Goal: Task Accomplishment & Management: Manage account settings

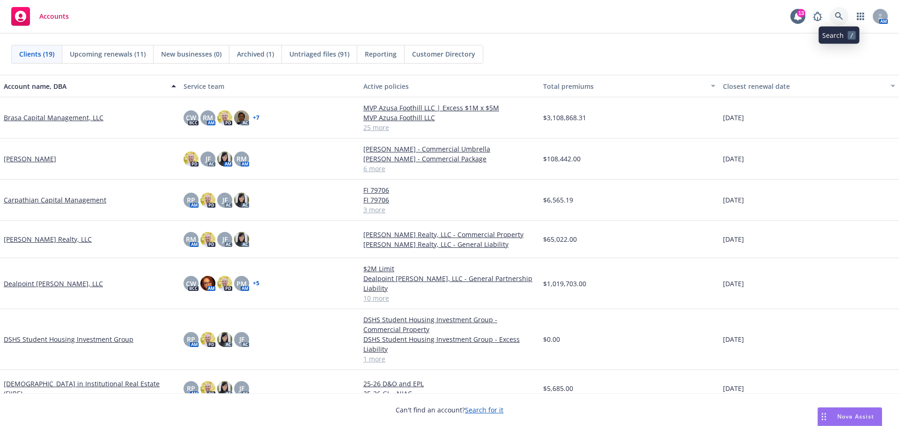
click at [838, 17] on icon at bounding box center [839, 16] width 8 height 8
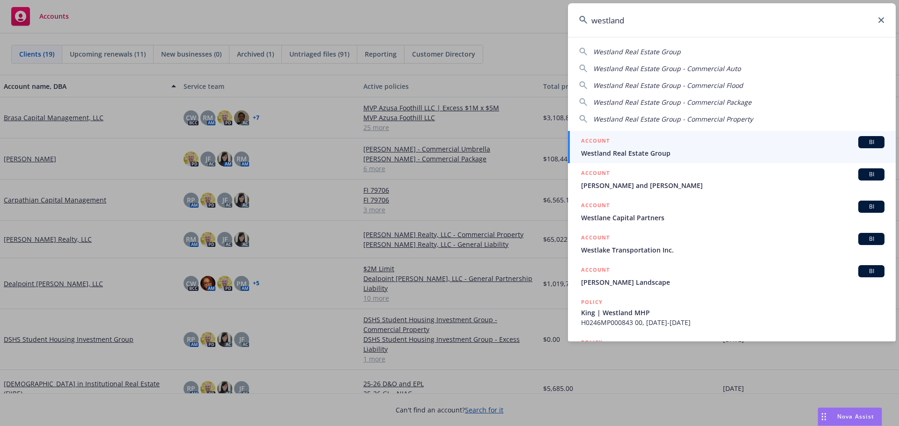
type input "westland"
click at [638, 147] on div "ACCOUNT BI" at bounding box center [732, 142] width 303 height 12
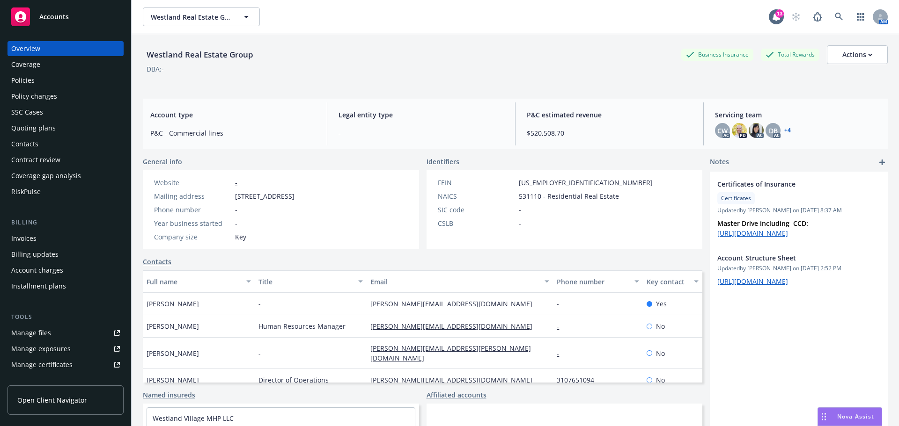
click at [36, 78] on div "Policies" at bounding box center [65, 80] width 109 height 15
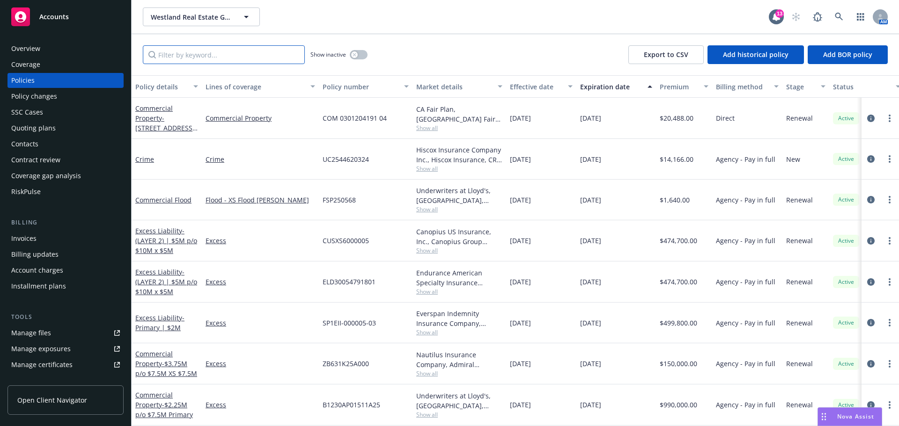
click at [204, 54] on input "Filter by keyword..." at bounding box center [224, 54] width 162 height 19
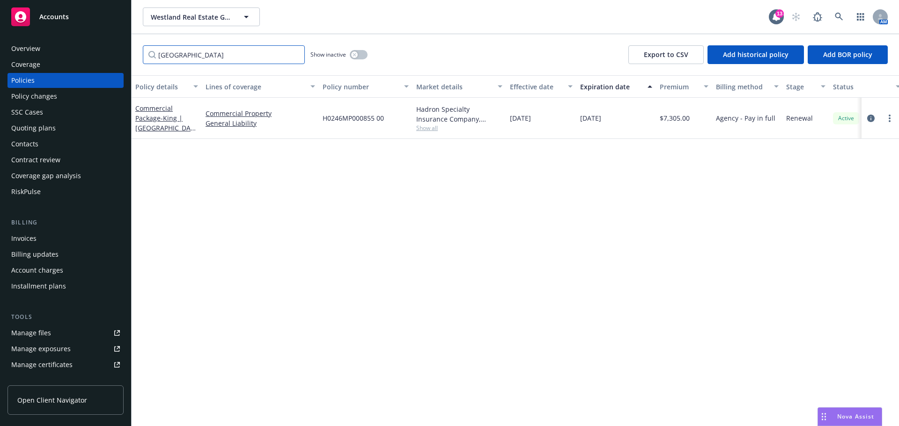
type input "westland village"
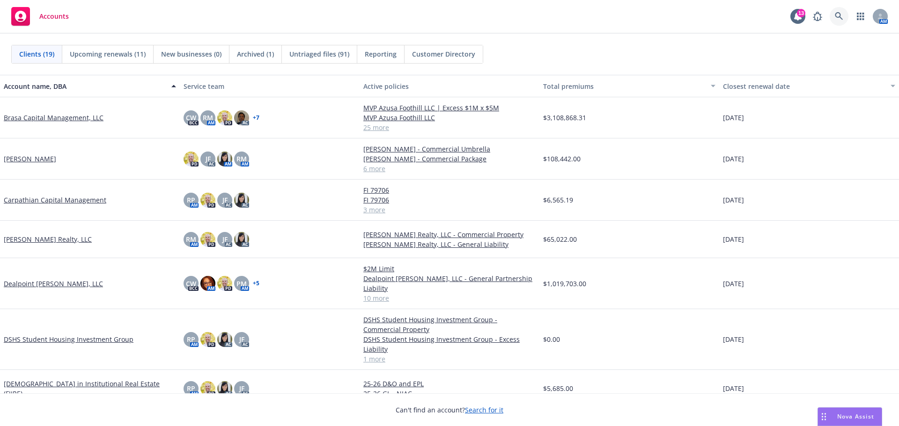
click at [841, 12] on icon at bounding box center [839, 16] width 8 height 8
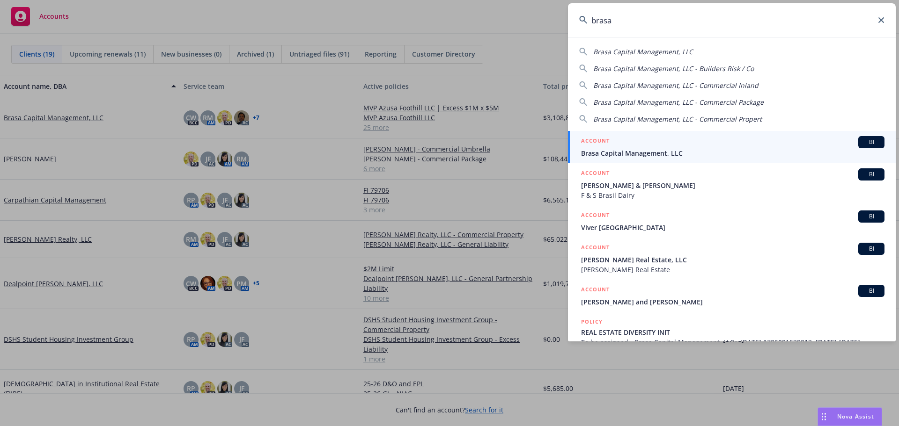
type input "brasa"
click at [650, 152] on span "Brasa Capital Management, LLC" at bounding box center [732, 153] width 303 height 10
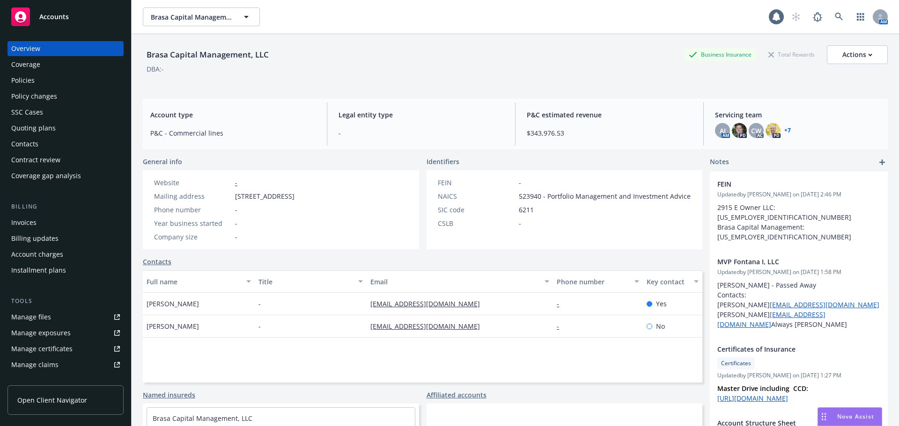
click at [56, 80] on div "Policies" at bounding box center [65, 80] width 109 height 15
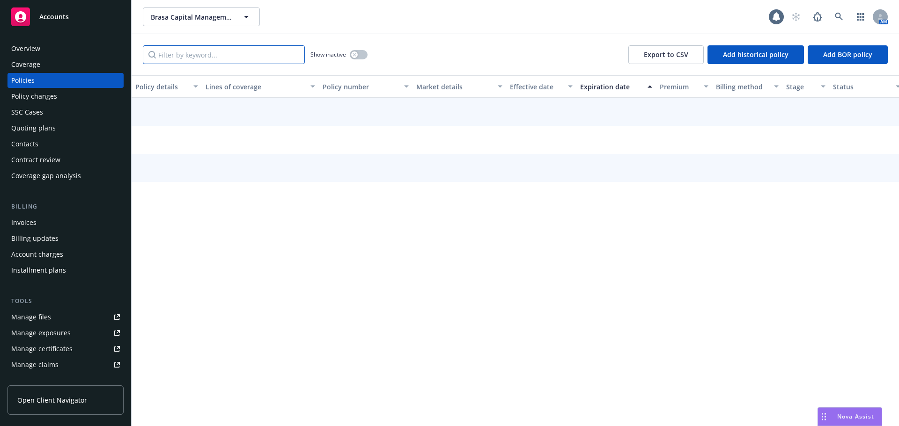
click at [223, 58] on input "Filter by keyword..." at bounding box center [224, 54] width 162 height 19
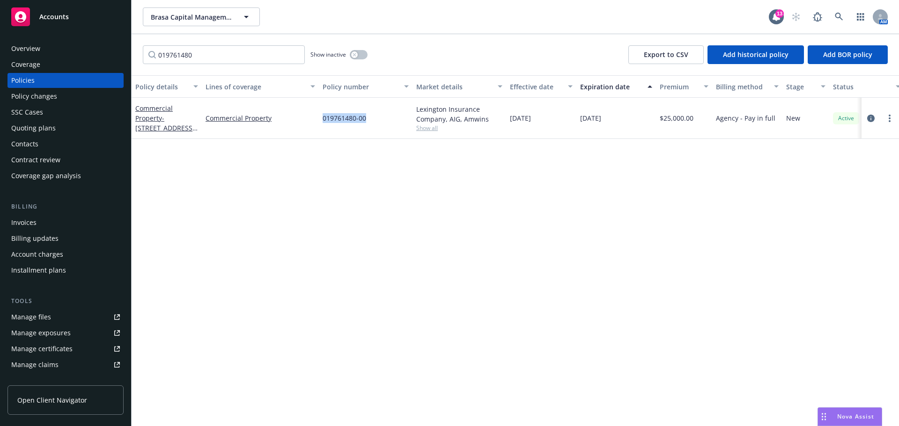
drag, startPoint x: 365, startPoint y: 120, endPoint x: 323, endPoint y: 120, distance: 42.1
click at [323, 120] on div "019761480-00" at bounding box center [366, 118] width 94 height 41
copy span "019761480-00"
click at [233, 58] on input "019761480" at bounding box center [224, 54] width 162 height 19
paste input "-00"
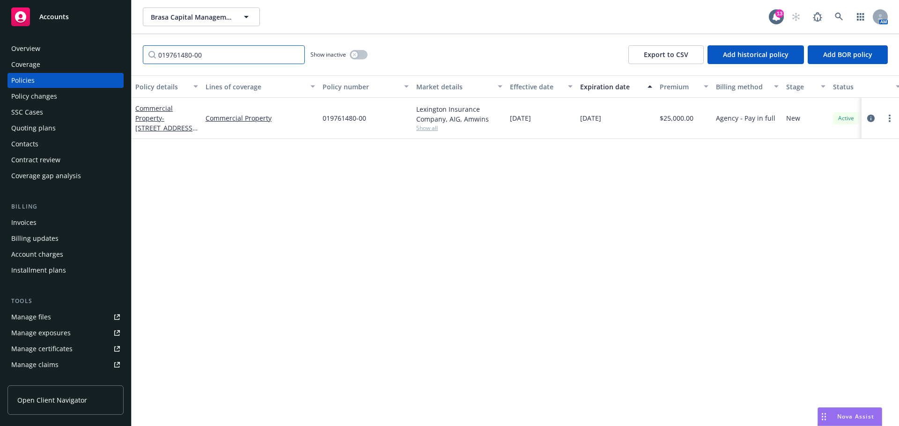
click at [257, 57] on input "019761480-00" at bounding box center [224, 54] width 162 height 19
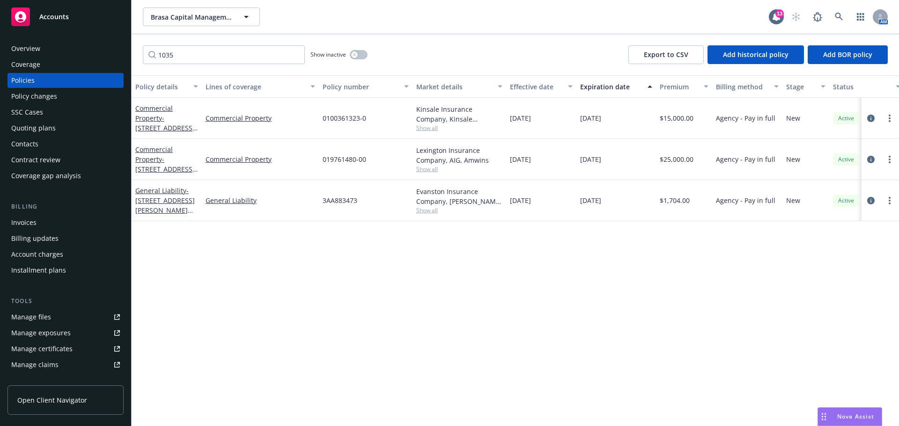
click at [303, 272] on div "Policy details Lines of coverage Policy number Market details Effective date Ex…" at bounding box center [515, 250] width 767 height 351
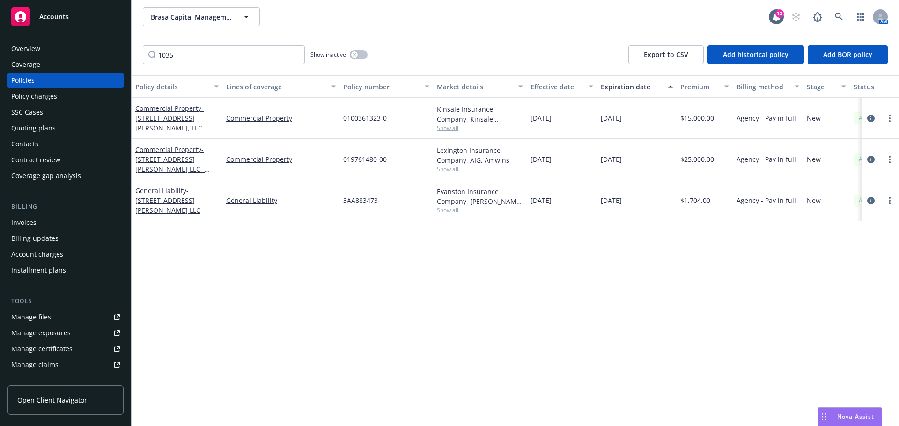
drag, startPoint x: 223, startPoint y: 88, endPoint x: 10, endPoint y: 159, distance: 224.1
click at [220, 88] on div "button" at bounding box center [217, 87] width 5 height 22
drag, startPoint x: 230, startPoint y: 57, endPoint x: 147, endPoint y: 53, distance: 83.4
click at [109, 49] on div "Accounts Overview Coverage Policies Policy changes SSC Cases Quoting plans Cont…" at bounding box center [449, 213] width 899 height 426
paste input "019761480-00"
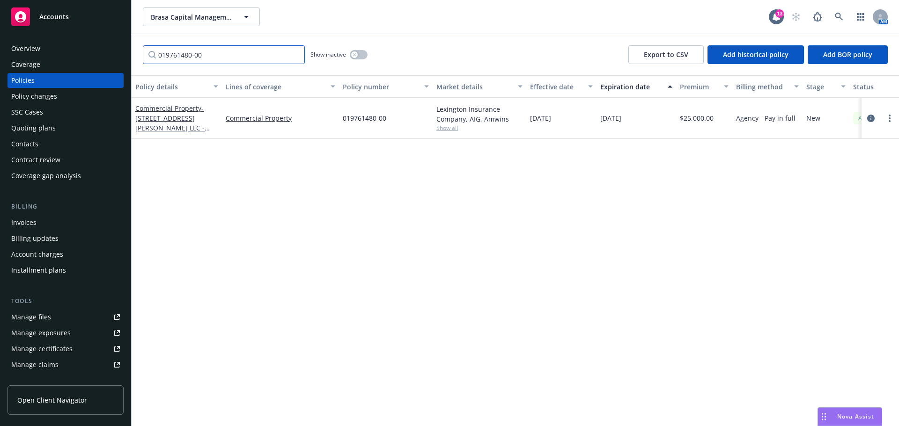
type input "019761480-00"
drag, startPoint x: 840, startPoint y: 192, endPoint x: 835, endPoint y: 191, distance: 5.7
click at [840, 192] on div "Policy details Lines of coverage Policy number Market details Effective date Ex…" at bounding box center [515, 250] width 767 height 351
click at [873, 117] on icon "circleInformation" at bounding box center [870, 118] width 7 height 7
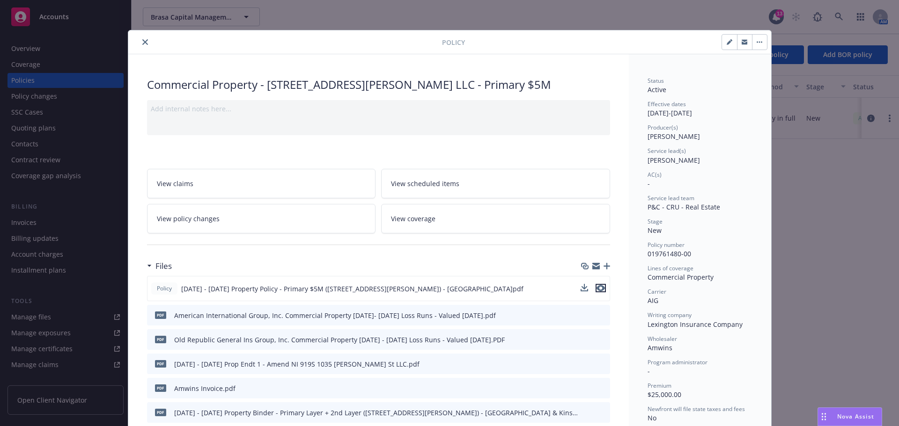
click at [599, 290] on icon "preview file" at bounding box center [600, 288] width 8 height 7
drag, startPoint x: 140, startPoint y: 40, endPoint x: 148, endPoint y: 45, distance: 9.1
click at [142, 40] on icon "close" at bounding box center [145, 42] width 6 height 6
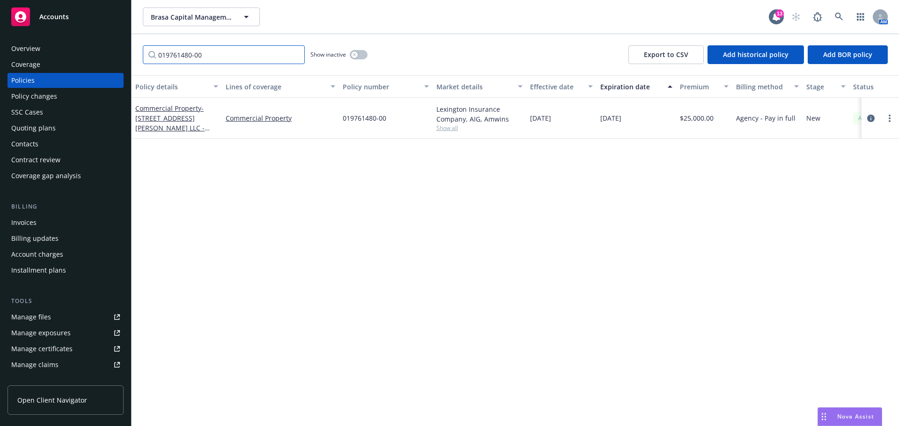
click at [230, 54] on input "019761480-00" at bounding box center [224, 54] width 162 height 19
click at [284, 51] on input "019761480-00" at bounding box center [224, 54] width 162 height 19
click at [298, 57] on input "019761480-00" at bounding box center [224, 54] width 162 height 19
click at [297, 57] on input "019761480-00" at bounding box center [224, 54] width 162 height 19
click at [288, 53] on input "019761480-00" at bounding box center [224, 54] width 162 height 19
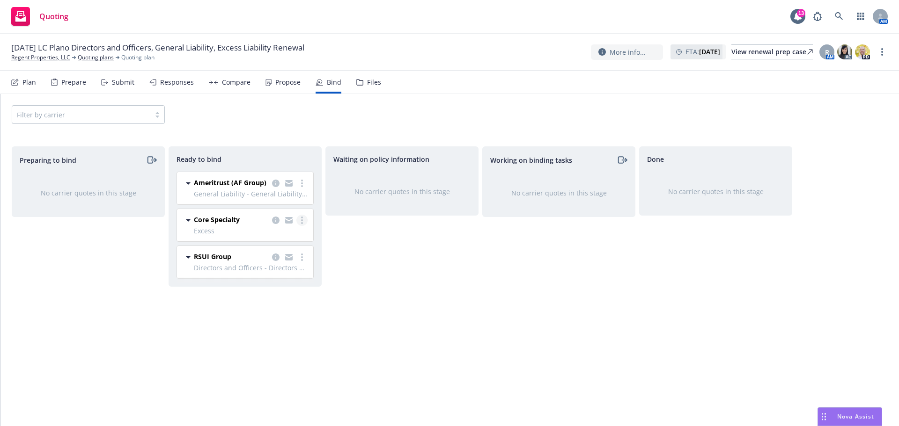
click at [302, 220] on circle "more" at bounding box center [302, 221] width 2 height 2
click at [292, 235] on link "Log bind order" at bounding box center [264, 239] width 85 height 19
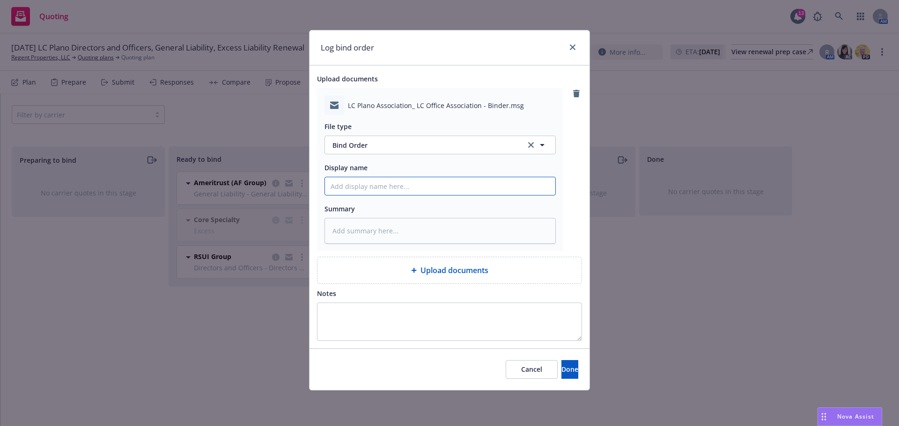
click at [379, 184] on input "Display name" at bounding box center [440, 186] width 230 height 18
type textarea "x"
type input "I"
type textarea "x"
type input "In"
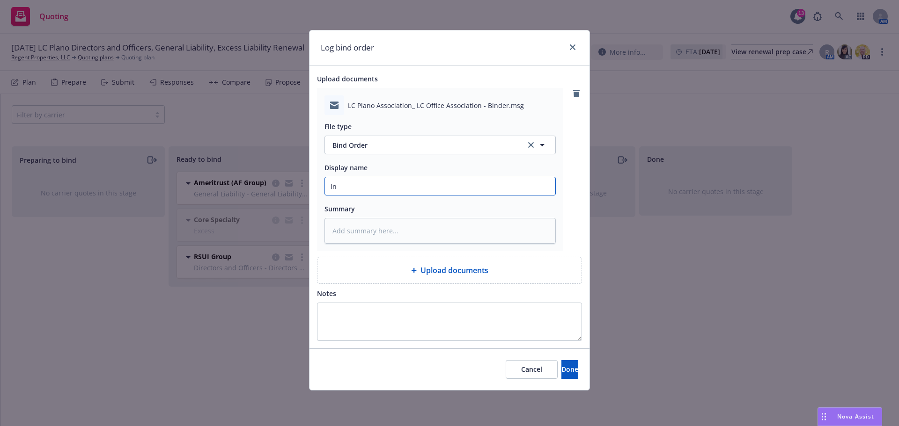
type textarea "x"
type input "Ins"
type textarea "x"
type input "In"
type textarea "x"
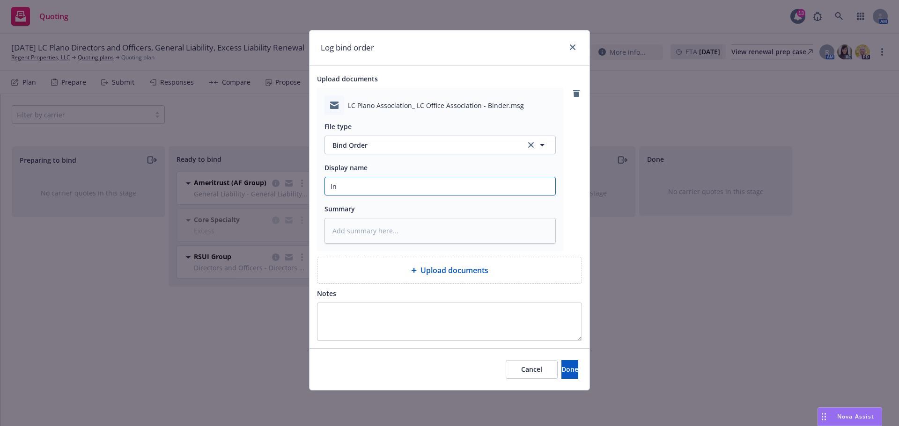
type input "I"
type textarea "x"
type input "C"
type textarea "x"
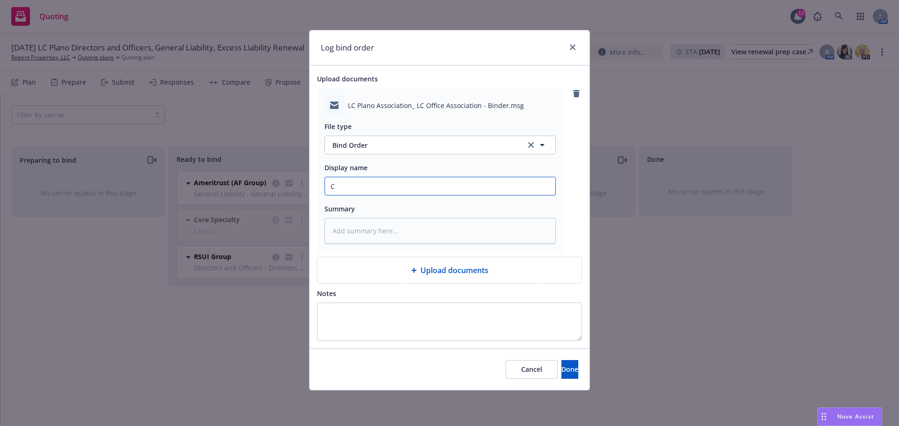
type input "Ca"
type textarea "x"
type input "Car"
type textarea "x"
type input "Carr"
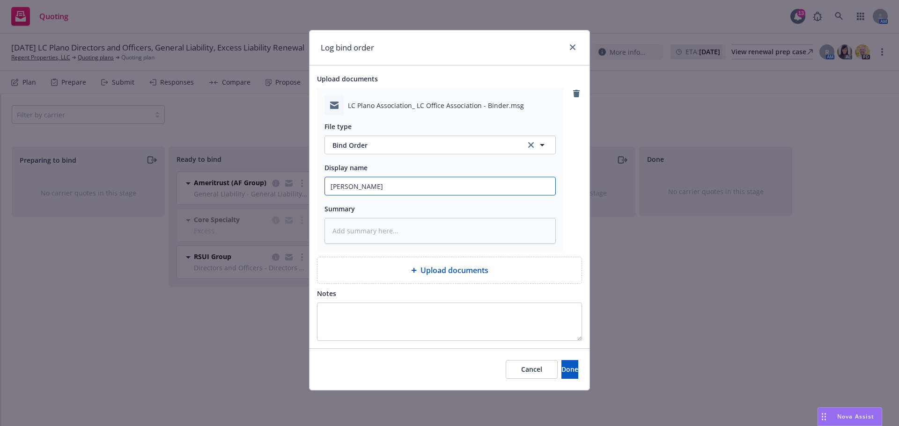
type textarea "x"
type input "Carri"
type textarea "x"
type input "Carrie"
type textarea "x"
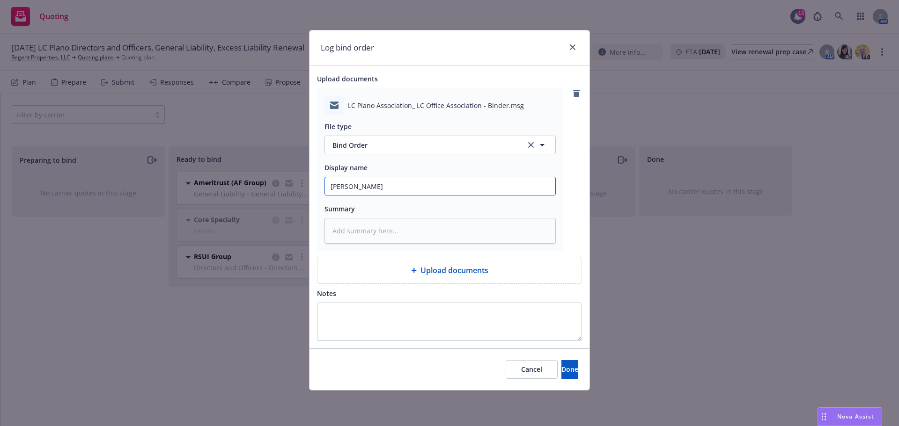
type input "Carrier"
type textarea "x"
type input "Carrier"
type textarea "x"
type input "Carrier C"
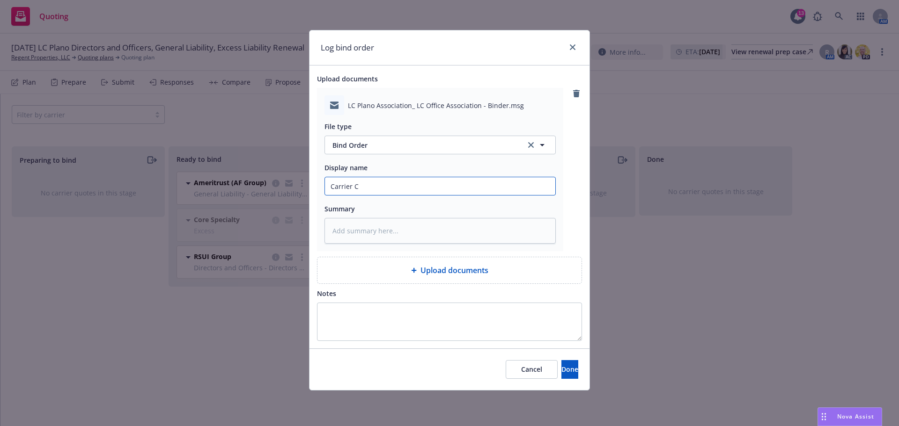
type textarea "x"
type input "Carrier Co"
type textarea "x"
type input "Carrier Con"
type textarea "x"
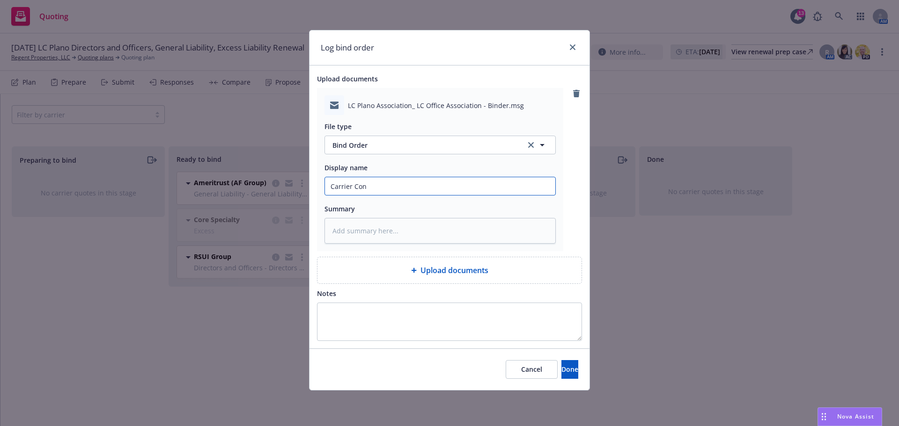
type input "Carrier Conf"
type textarea "x"
type input "Carrier Confi"
type textarea "x"
type input "Carrier Confir"
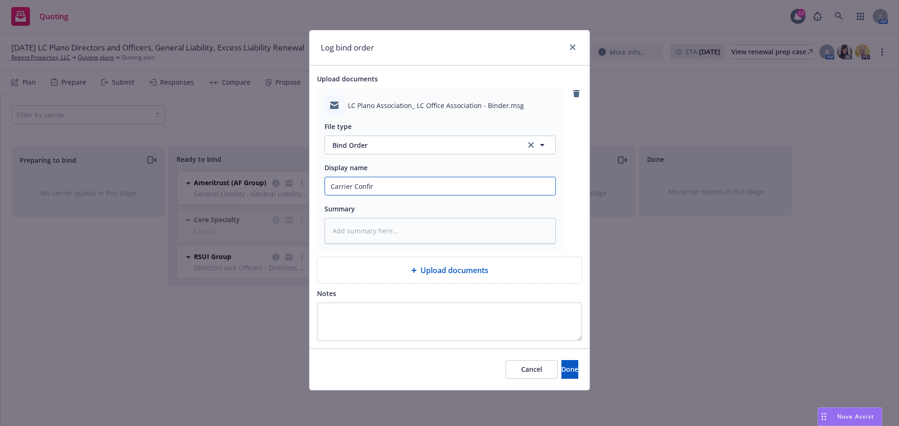
type textarea "x"
type input "Carrier Confirm"
type textarea "x"
type input "Carrier Confirm"
type textarea "x"
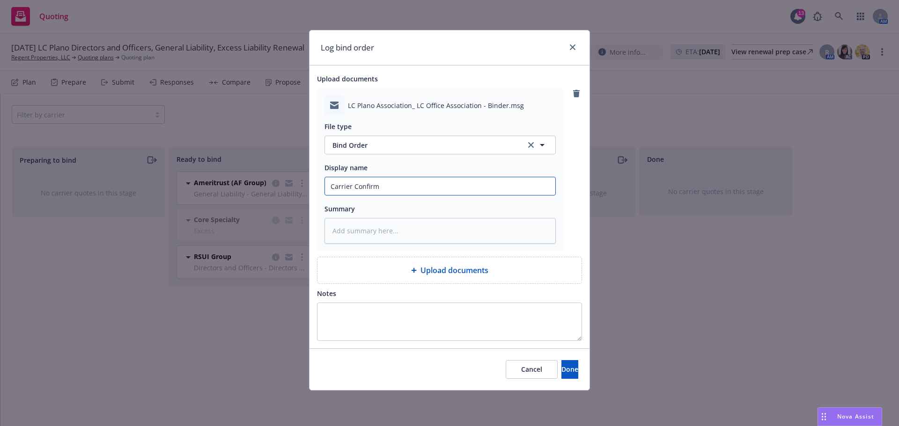
type input "Carrier Confirm -"
type textarea "x"
type input "Carrier Confirm -"
type textarea "x"
type input "Carrier Confirm - B"
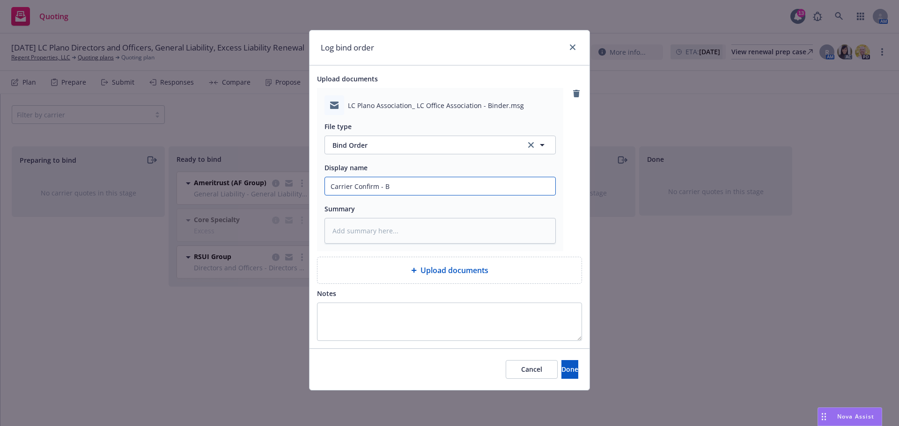
type textarea "x"
type input "Carrier Confirm - Bi"
type textarea "x"
type input "Carrier Confirm - Bin"
type textarea "x"
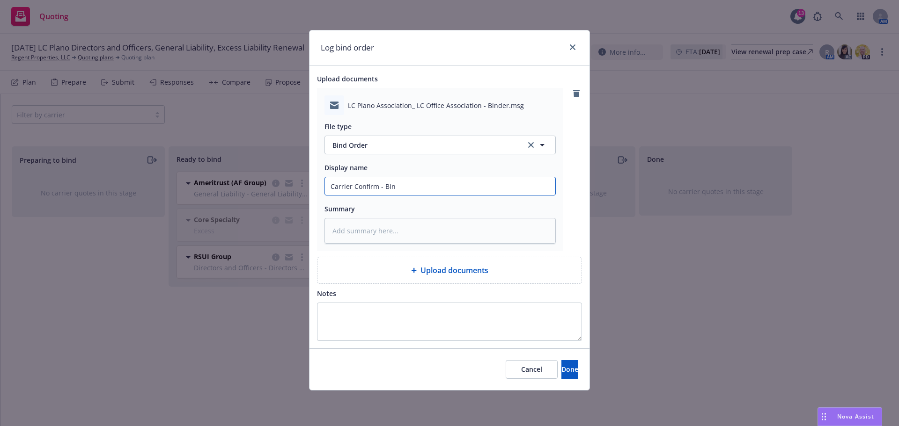
type input "Carrier Confirm - Bind"
type textarea "x"
type input "Carrier Confirm - Binde"
type textarea "x"
type input "Carrier Confirm - Binder"
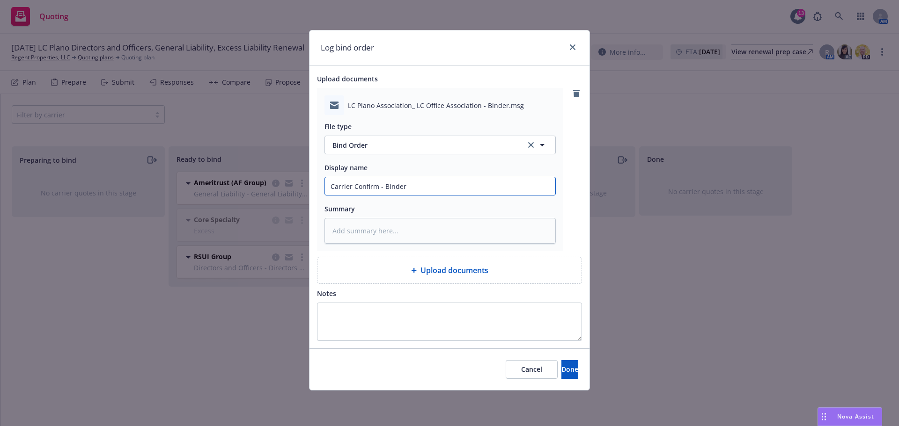
type textarea "x"
type input "Carrier Confirm - Binder/"
type textarea "x"
type input "Carrier Confirm - Binder/I"
type textarea "x"
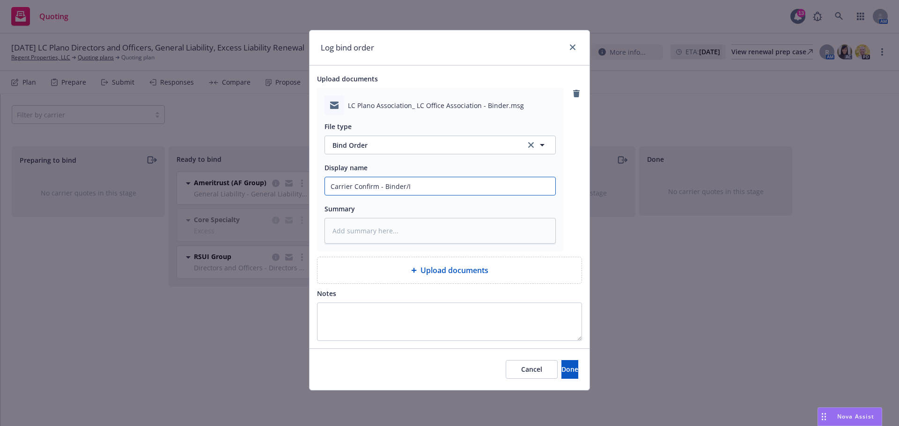
type input "Carrier Confirm - Binder/In"
type textarea "x"
type input "Carrier Confirm - Binder/Inv"
type textarea "x"
type input "Carrier Confirm - Binder/Invo"
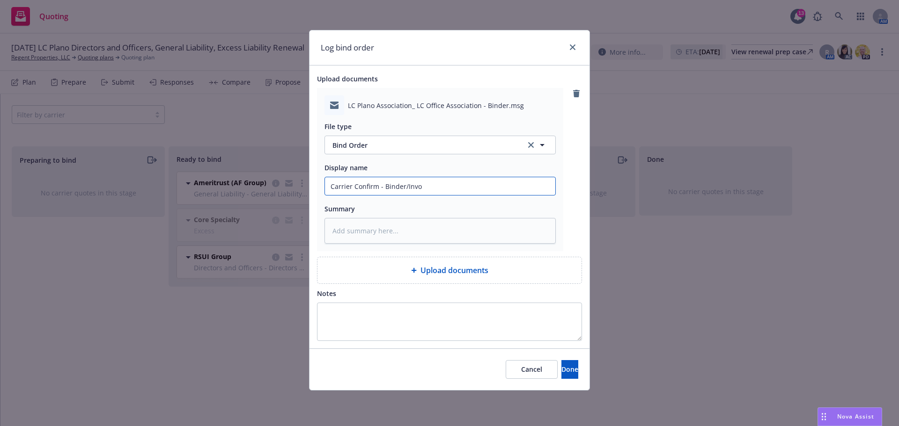
type textarea "x"
type input "Carrier Confirm - Binder/Invoi"
type textarea "x"
type input "Carrier Confirm - Binder/Invoic"
type textarea "x"
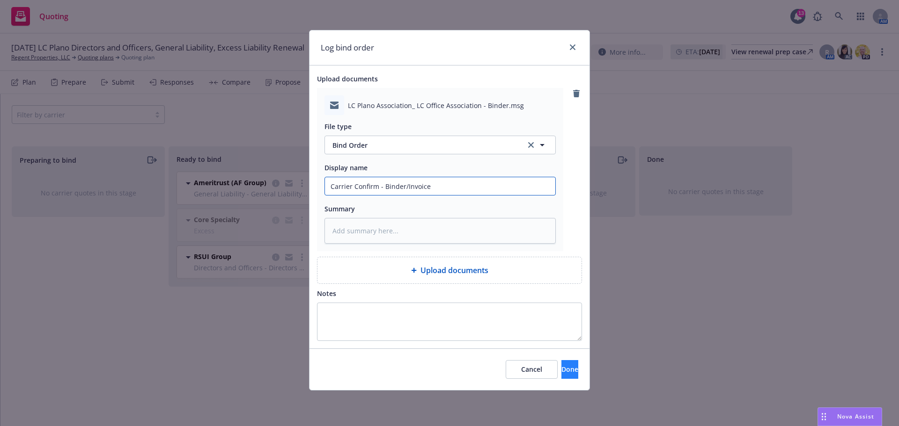
type input "Carrier Confirm - Binder/Invoice"
click at [562, 367] on span "Done" at bounding box center [569, 369] width 17 height 9
type textarea "x"
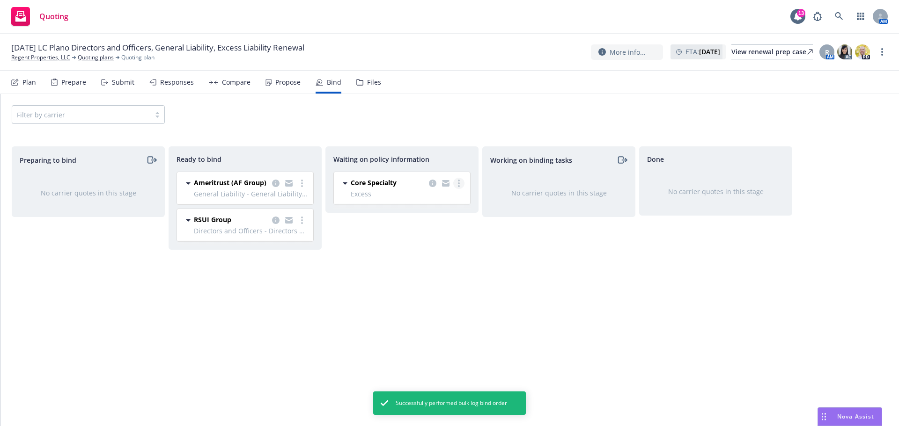
click at [457, 184] on link "more" at bounding box center [458, 183] width 11 height 11
click at [454, 198] on link "Create policies" at bounding box center [421, 202] width 85 height 19
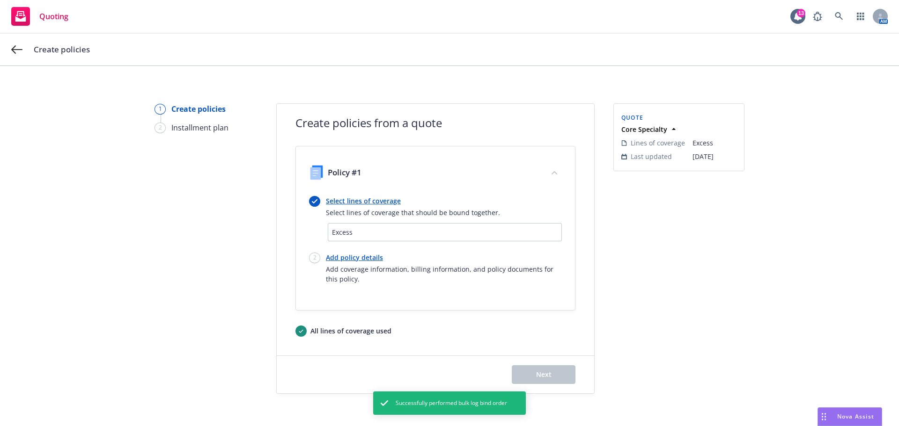
click at [366, 254] on link "Add policy details" at bounding box center [444, 258] width 236 height 10
select select "TX"
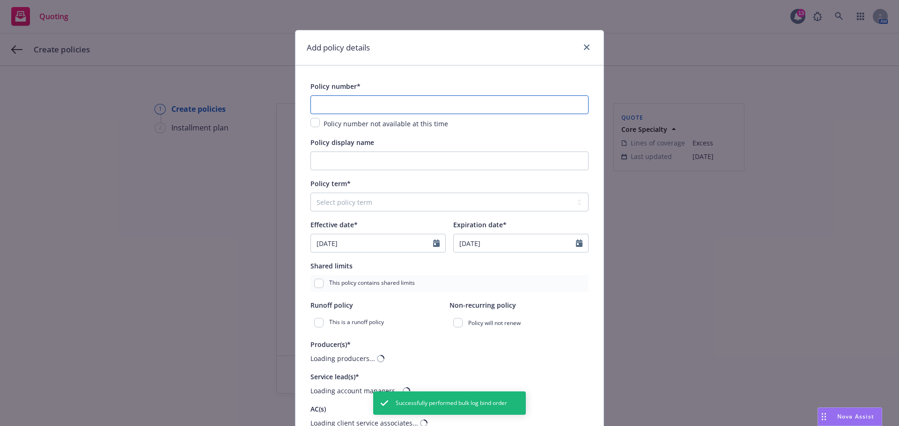
click at [385, 104] on input "text" at bounding box center [449, 104] width 278 height 19
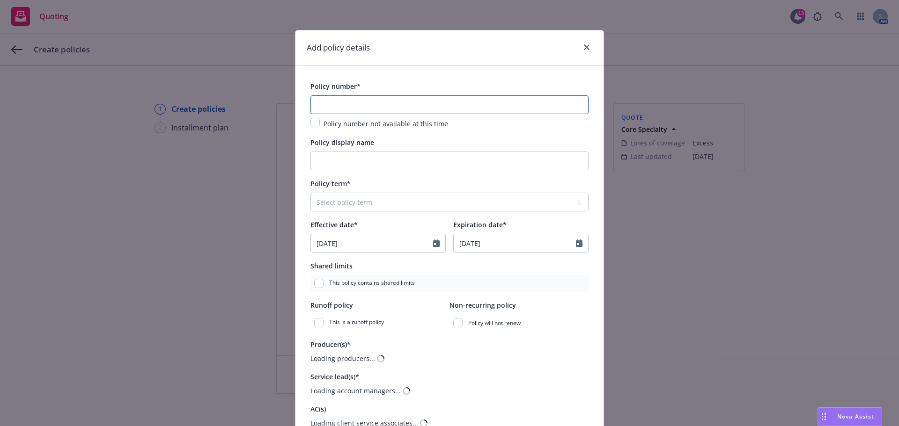
paste input "71204S256ALI"
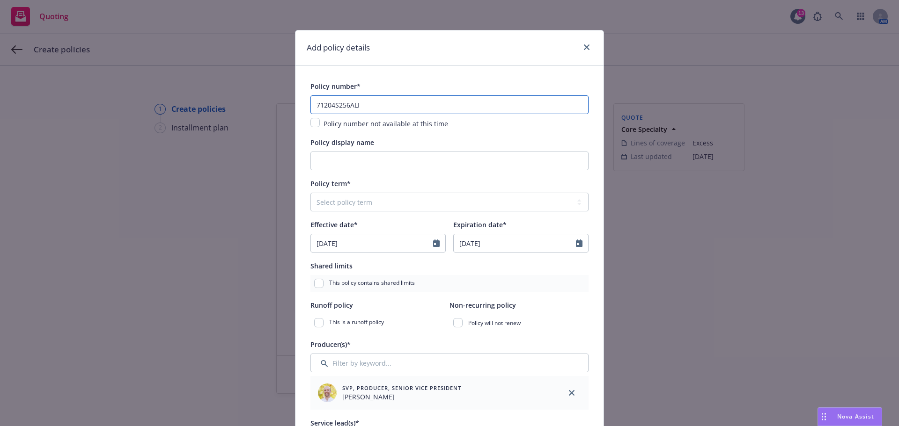
type input "71204S256ALI"
click at [385, 169] on input "Policy display name" at bounding box center [449, 161] width 278 height 19
paste input "LC Plano Association; LC Office Association"
type input "LC Plano Association; LC Office Association"
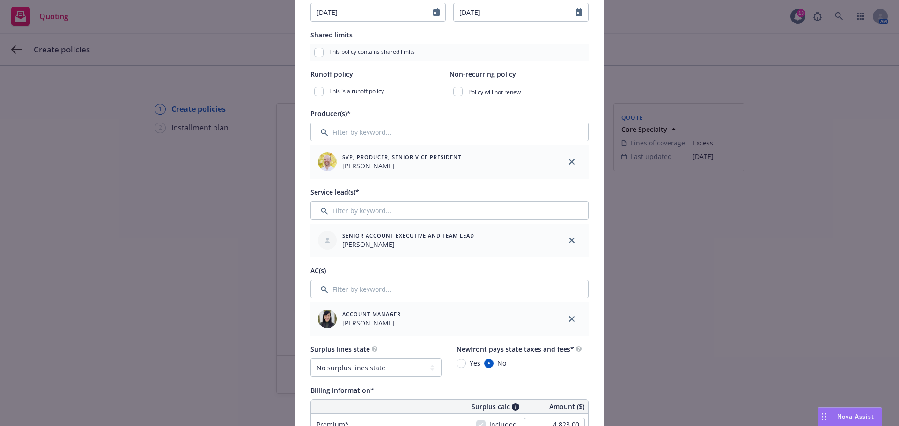
scroll to position [234, 0]
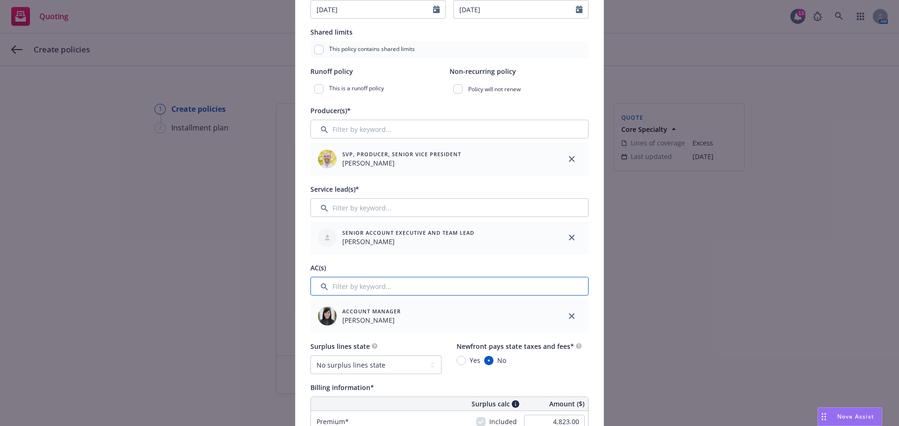
click at [374, 289] on input "Filter by keyword..." at bounding box center [449, 286] width 278 height 19
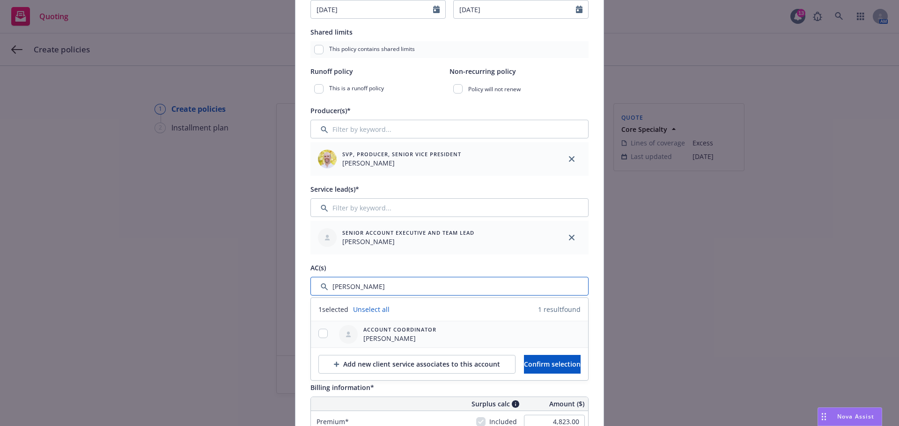
type input "jake"
click at [323, 334] on input "checkbox" at bounding box center [322, 333] width 9 height 9
checkbox input "true"
click at [551, 360] on span "Confirm selection" at bounding box center [552, 364] width 57 height 9
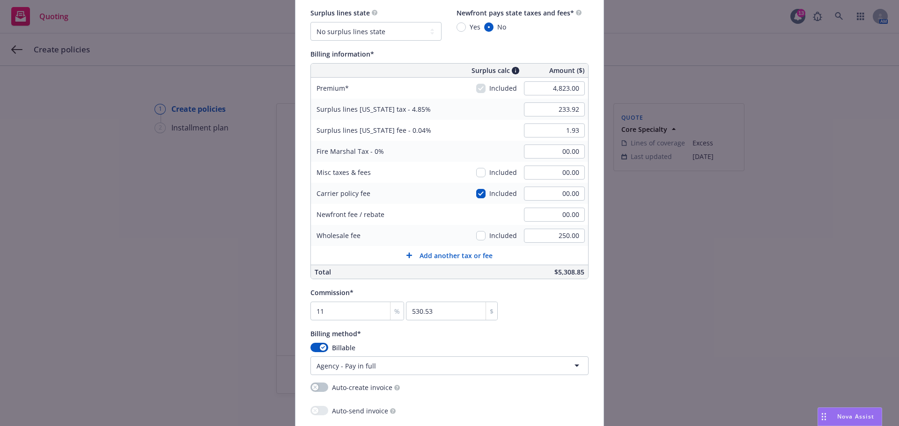
scroll to position [609, 0]
click at [479, 236] on input "checkbox" at bounding box center [480, 234] width 9 height 9
checkbox input "true"
type input "246.04"
type input "2.03"
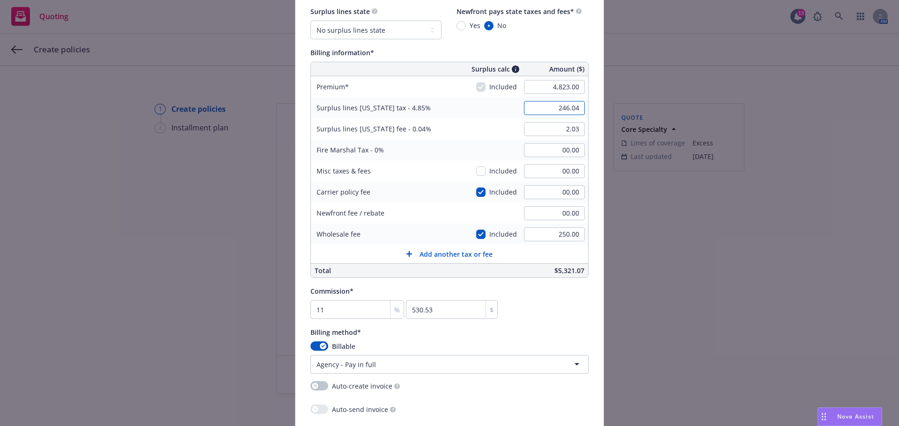
click at [561, 111] on input "246.04" at bounding box center [554, 108] width 61 height 14
click at [579, 109] on input "246.04" at bounding box center [554, 108] width 61 height 14
type input "246.05"
click at [529, 39] on div "Surplus lines state No surplus lines state Alaska Alabama Arkansas Arizona Cali…" at bounding box center [449, 23] width 278 height 34
click at [570, 312] on div "Commission* 11 % 530.53 $" at bounding box center [449, 303] width 278 height 34
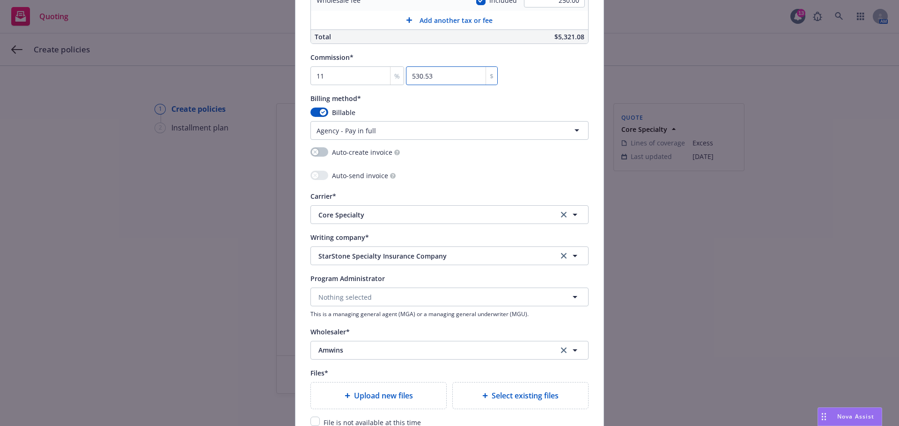
scroll to position [889, 0]
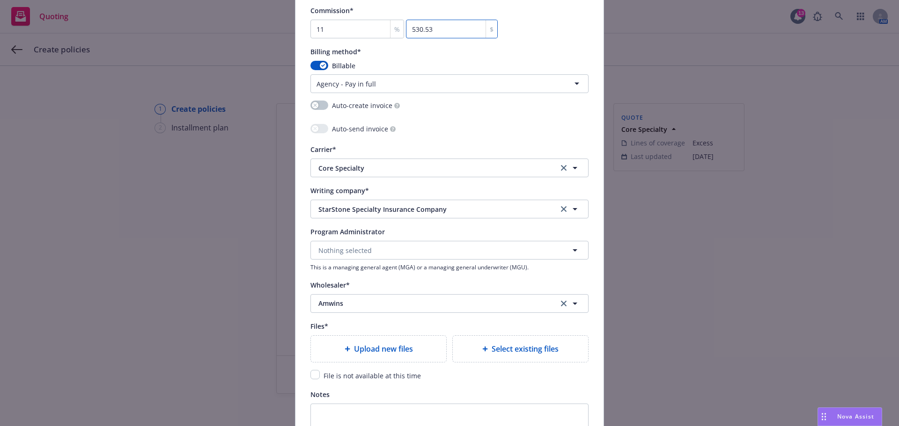
type textarea "x"
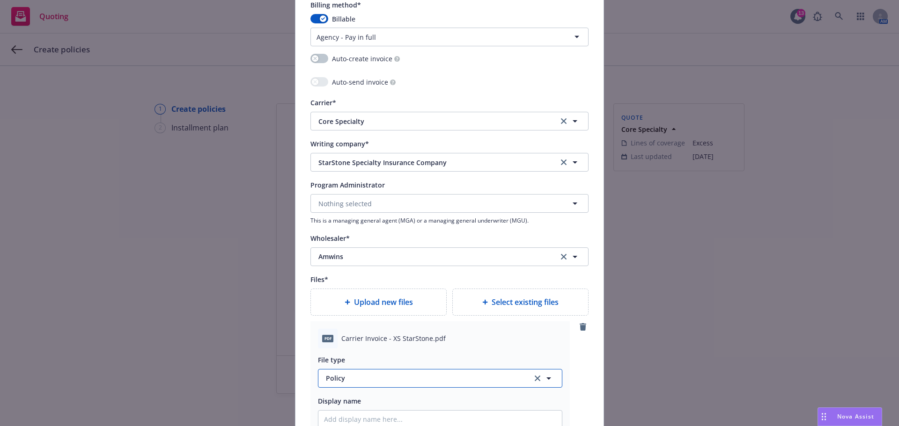
click at [387, 372] on button "Policy" at bounding box center [440, 378] width 244 height 19
type input "invoi"
click at [391, 354] on div "Invoice - Third Party" at bounding box center [440, 353] width 232 height 14
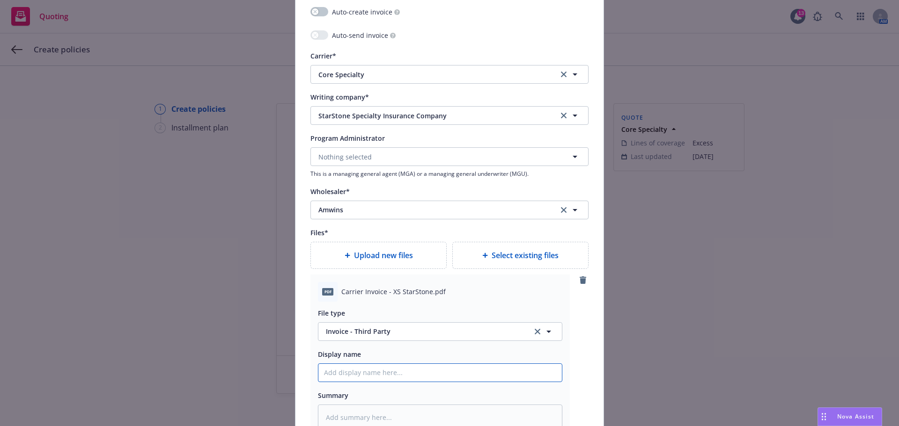
click at [394, 370] on input "Policy display name" at bounding box center [439, 373] width 243 height 18
type textarea "x"
type input "C"
type textarea "x"
type input "Ca"
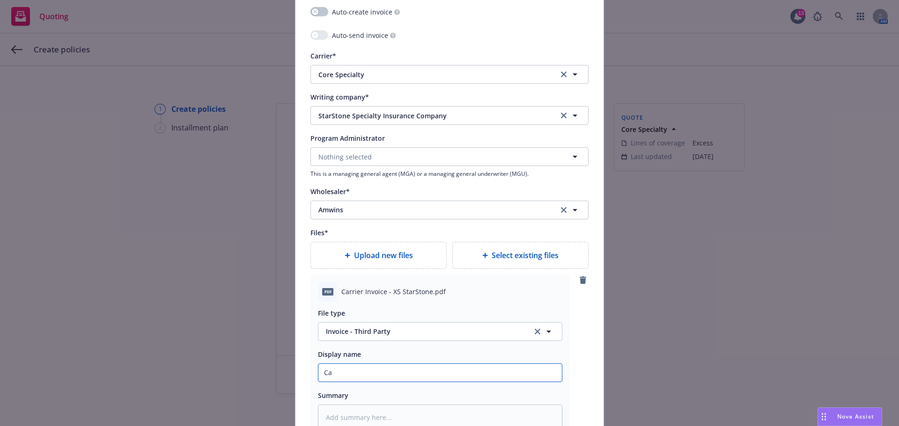
type textarea "x"
type input "Car"
type textarea "x"
type input "Carr"
type textarea "x"
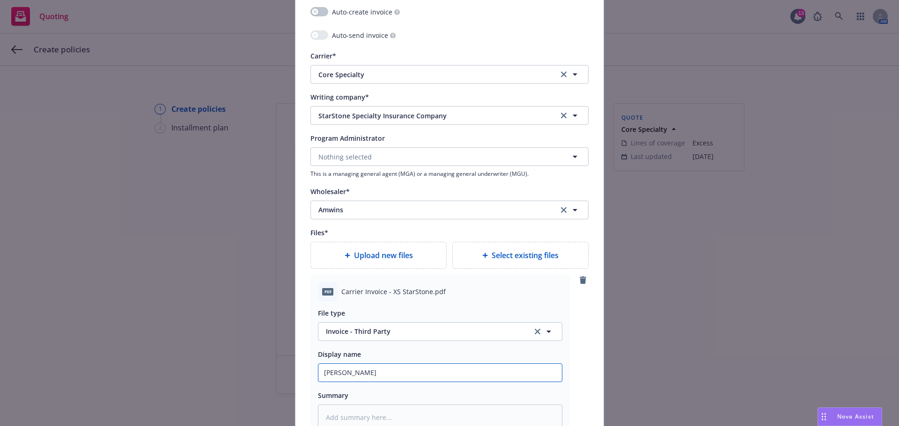
type input "Carrie"
type textarea "x"
type input "Carrier"
type textarea "x"
type input "Carrier"
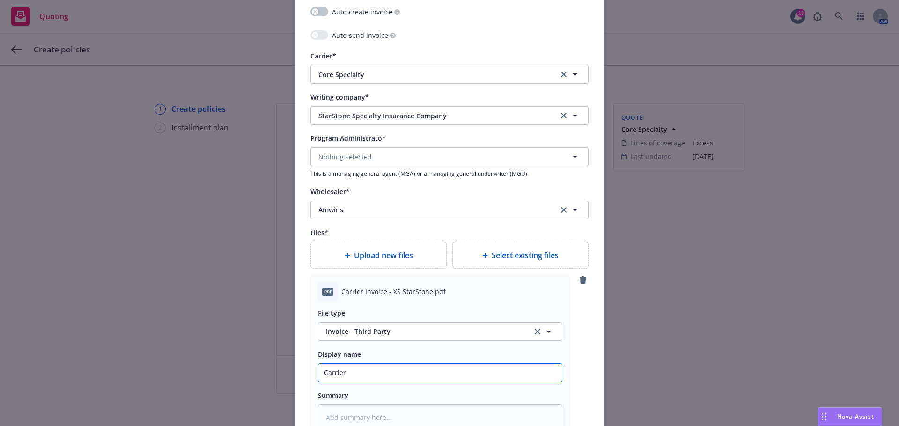
type textarea "x"
type input "Carrier I"
type textarea "x"
type input "Carrier In"
type textarea "x"
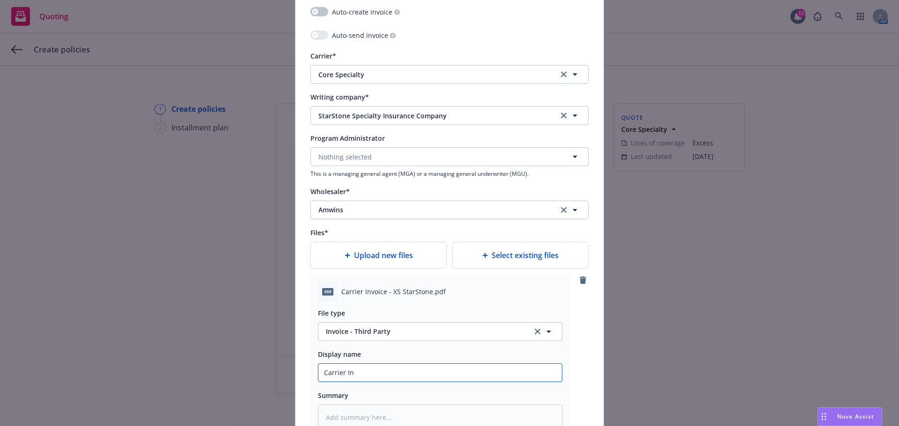
type input "Carrier Inv"
type textarea "x"
type input "Carrier Invo"
type textarea "x"
type input "Carrier Invoi"
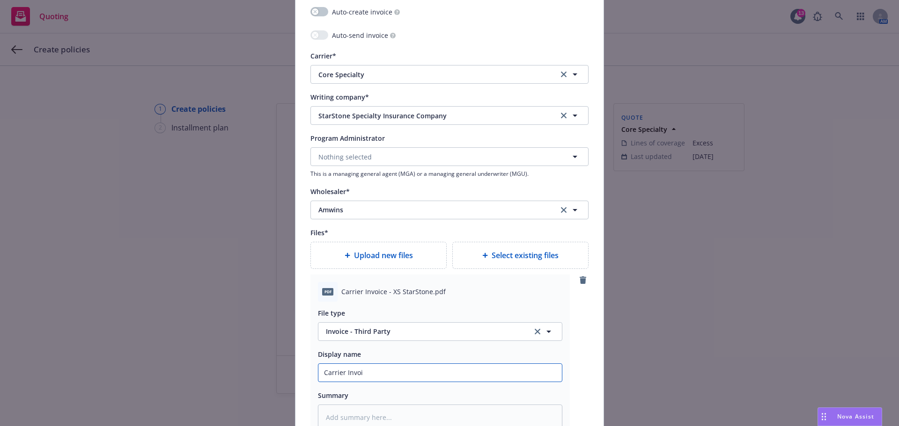
type textarea "x"
type input "Carrier Invoic"
type textarea "x"
type input "Carrier Invoice"
type textarea "x"
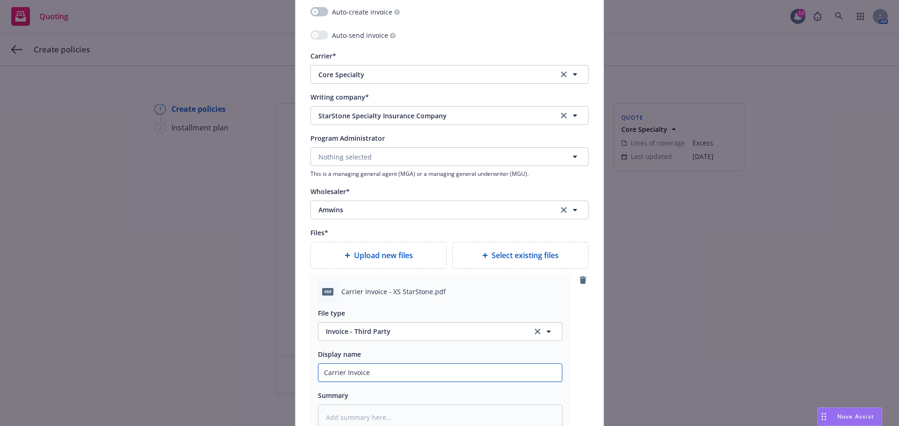
type input "Carrier Invoice"
type textarea "x"
type input "Carrier Invoice -"
type textarea "x"
type input "Carrier Invoice -"
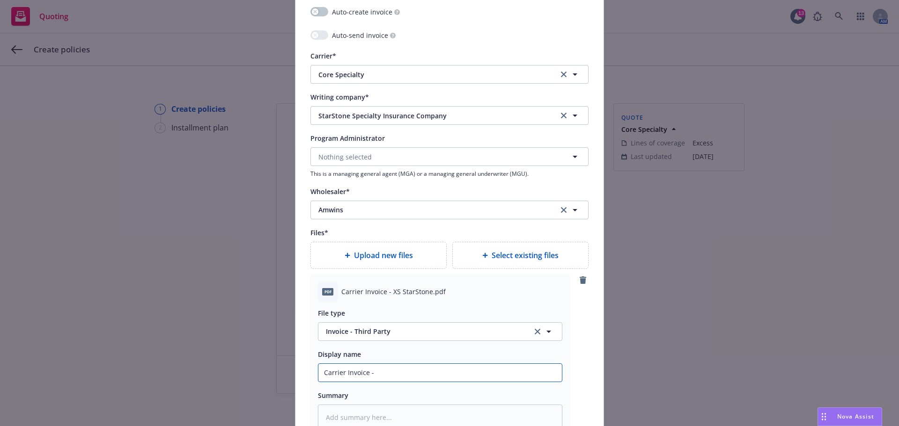
type textarea "x"
type input "Carrier Invoice - X"
type textarea "x"
type input "Carrier Invoice - XS"
type textarea "x"
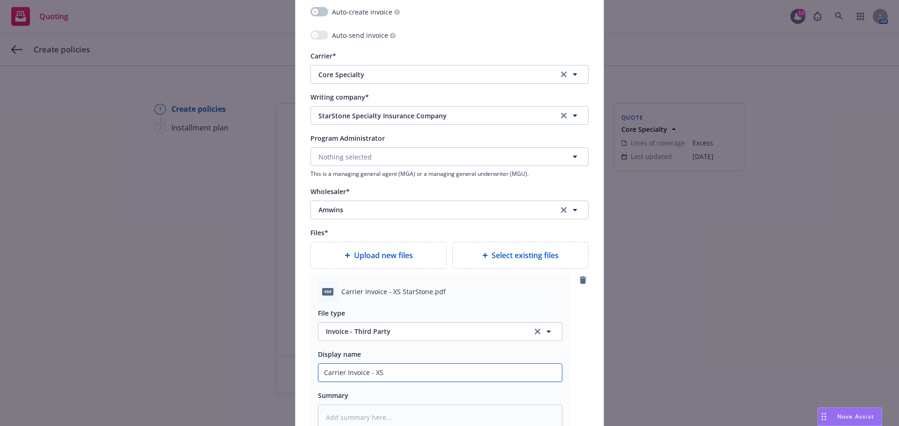
type input "Carrier Invoice - XS"
type textarea "x"
type input "Carrier Invoice - XS S"
type textarea "x"
type input "Carrier Invoice - XS St"
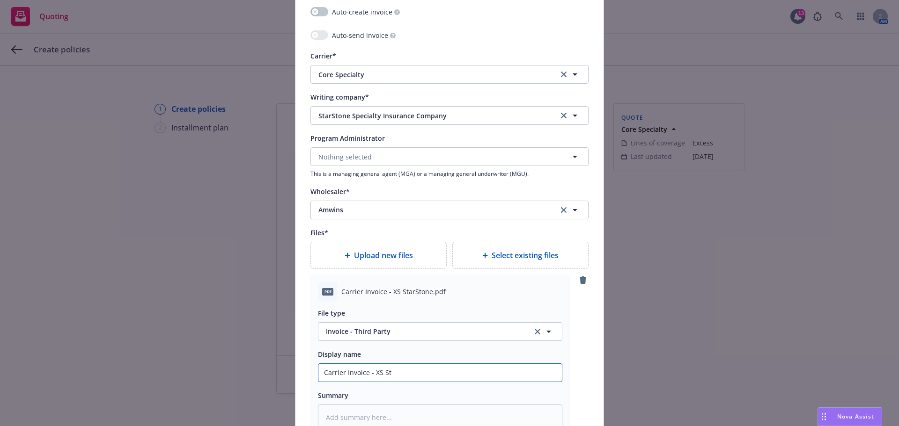
type textarea "x"
type input "Carrier Invoice - XS Sta"
type textarea "x"
type input "Carrier Invoice - XS Star"
type textarea "x"
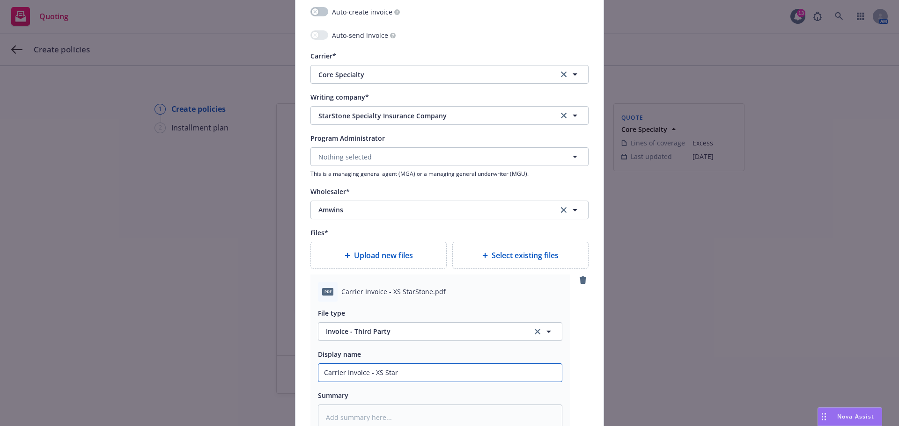
type input "Carrier Invoice - XS Start"
type textarea "x"
type input "Carrier Invoice - XS Startson"
type textarea "x"
type input "Carrier Invoice - XS Startsone"
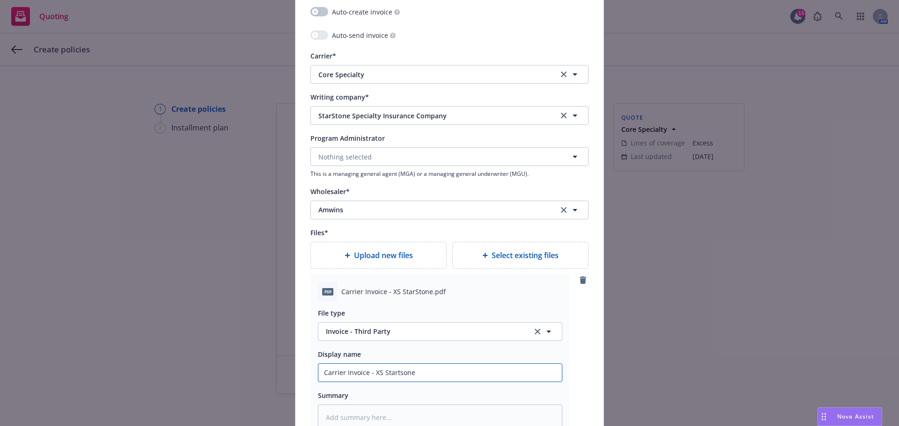
type textarea "x"
type input "Carrier Invoice - XS Startson"
type textarea "x"
type input "Carrier Invoice - XS Startso"
type textarea "x"
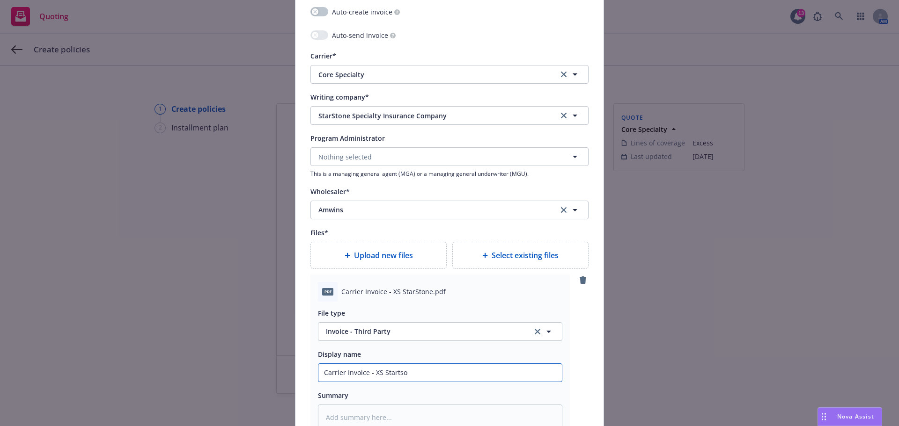
type input "Carrier Invoice - XS Starts"
type textarea "x"
type input "Carrier Invoice - XS Start"
type textarea "x"
type input "Carrier Invoice - XS Star"
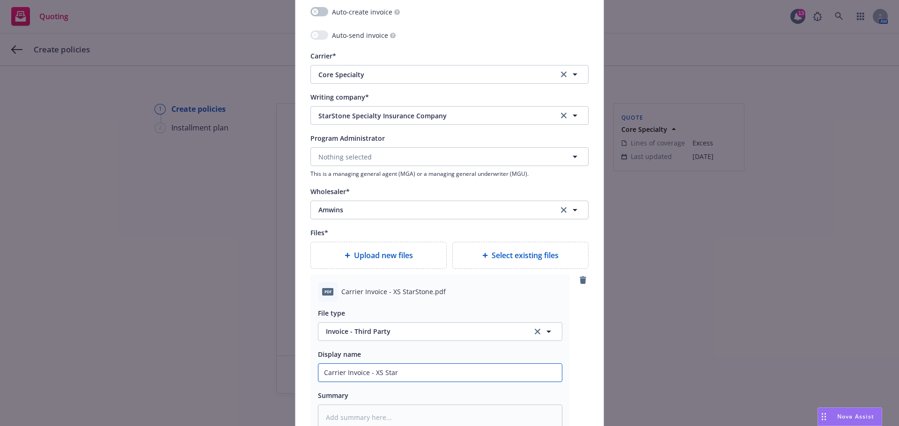
type textarea "x"
type input "Carrier Invoice - XS Stars"
type textarea "x"
type input "Carrier Invoice - XS Starsto"
type textarea "x"
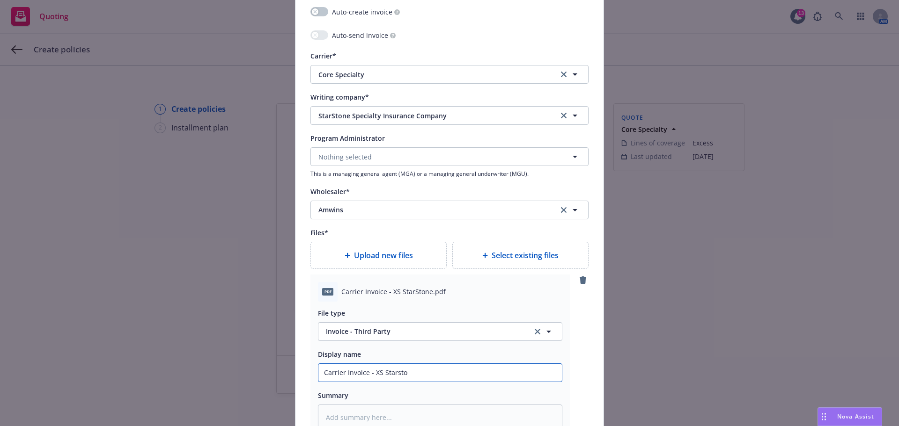
type input "Carrier Invoice - XS Starston"
type textarea "x"
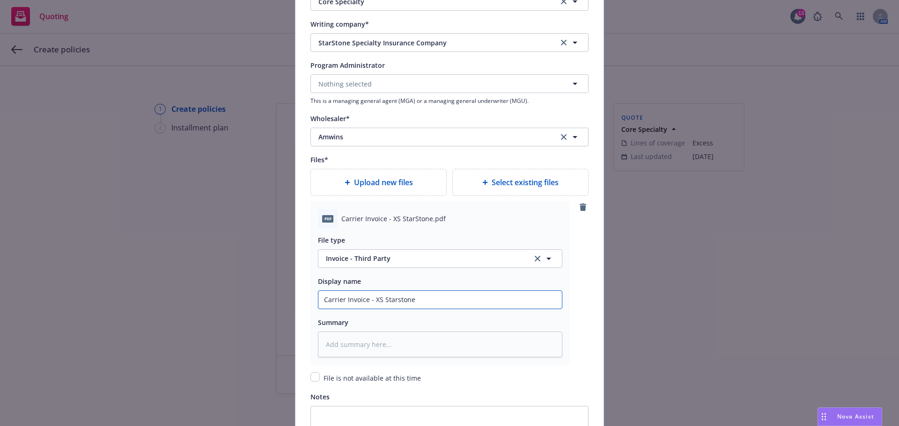
scroll to position [1077, 0]
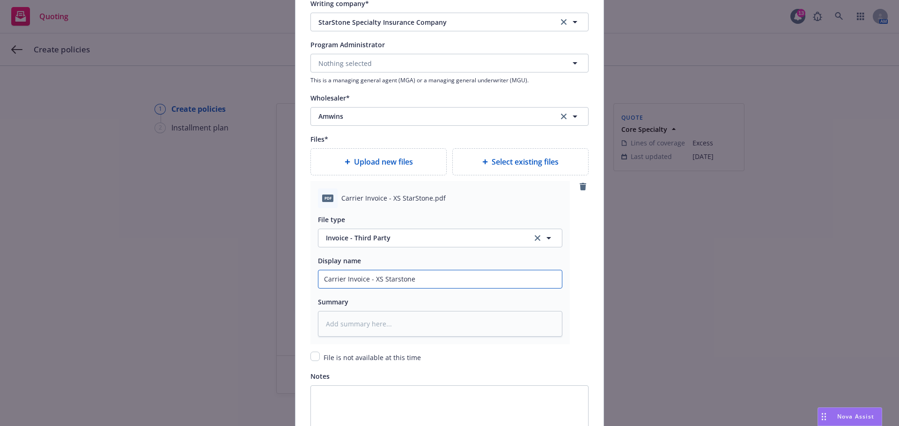
type input "Carrier Invoice - XS Starstone"
type textarea "x"
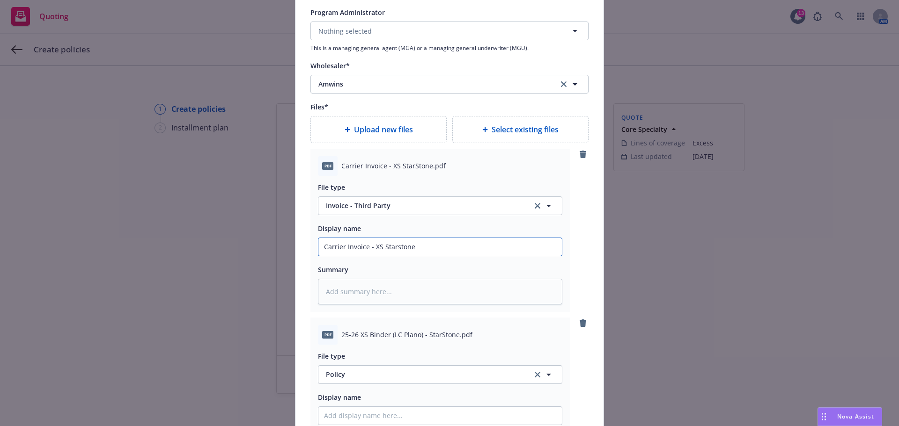
scroll to position [1123, 0]
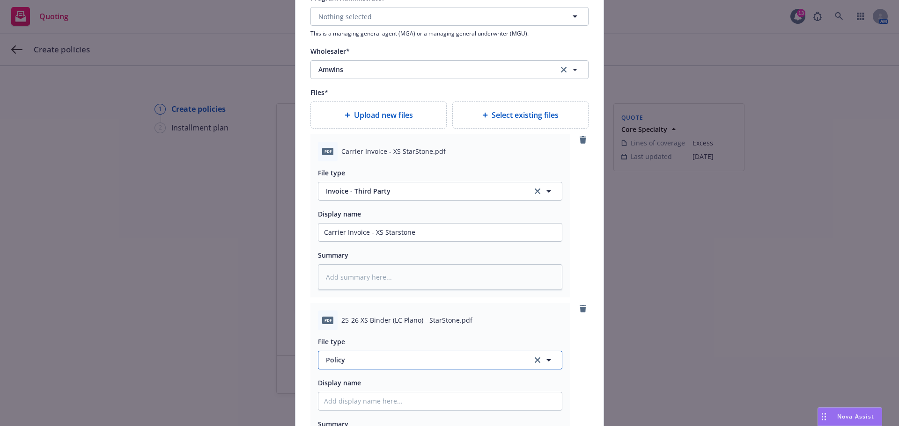
click at [389, 357] on span "Policy" at bounding box center [424, 360] width 196 height 10
type input "binder"
click at [388, 310] on div "Binder" at bounding box center [440, 310] width 232 height 14
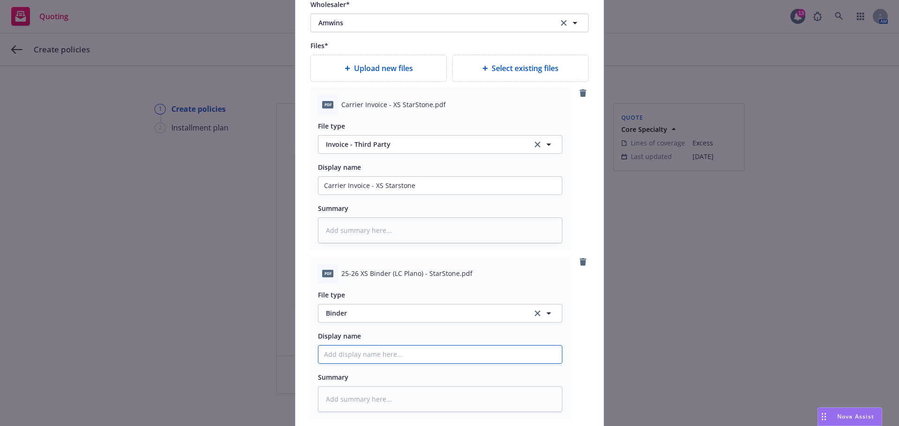
click at [426, 195] on input "Policy display name" at bounding box center [439, 186] width 243 height 18
paste input "25-26 XS Binder (LC Plano) - StarStone"
type textarea "x"
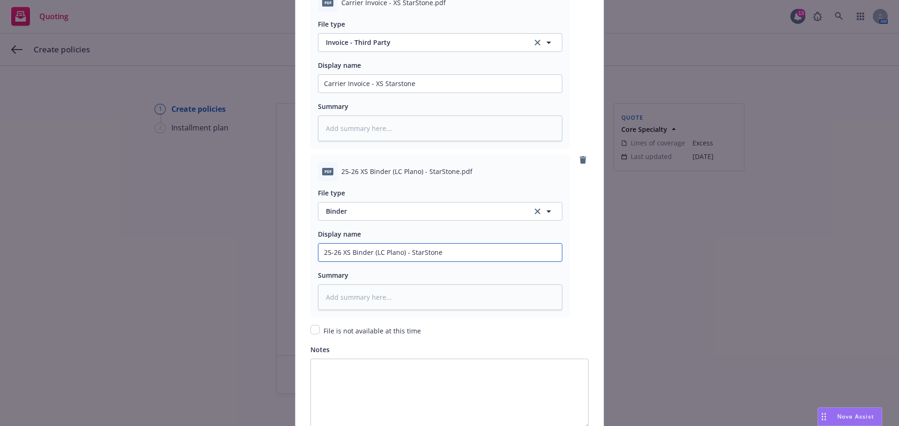
scroll to position [1358, 0]
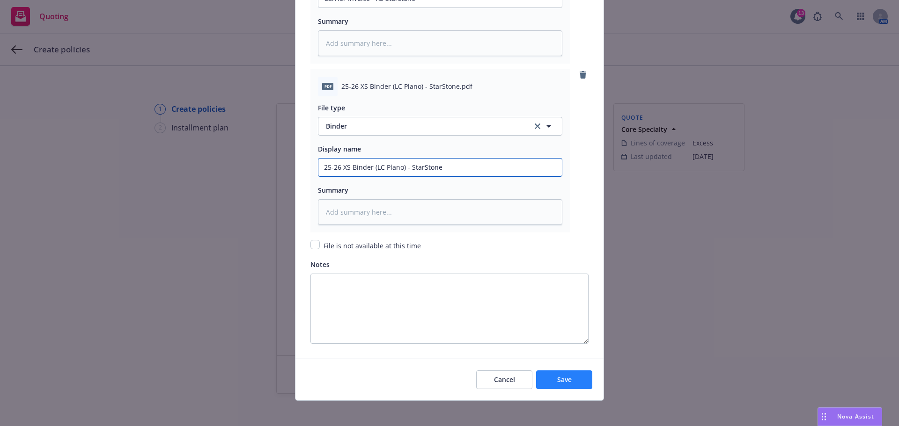
type input "25-26 XS Binder (LC Plano) - StarStone"
click at [545, 372] on button "Save" at bounding box center [564, 380] width 56 height 19
type textarea "x"
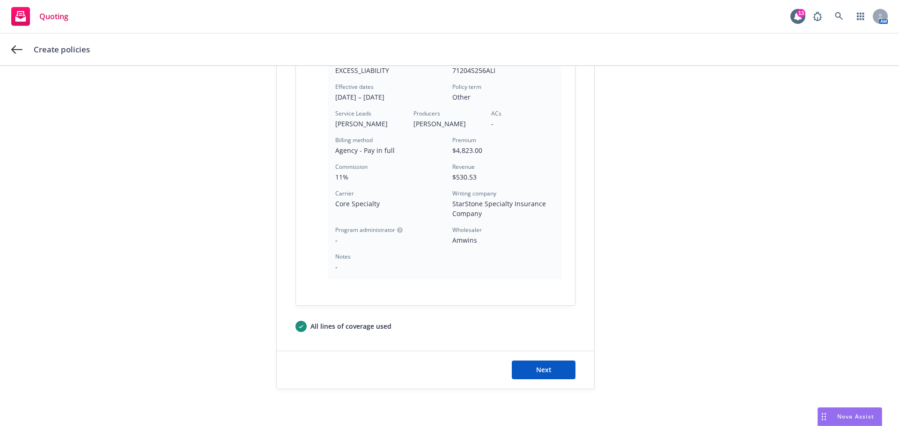
scroll to position [268, 0]
click at [531, 373] on button "Next" at bounding box center [544, 369] width 64 height 19
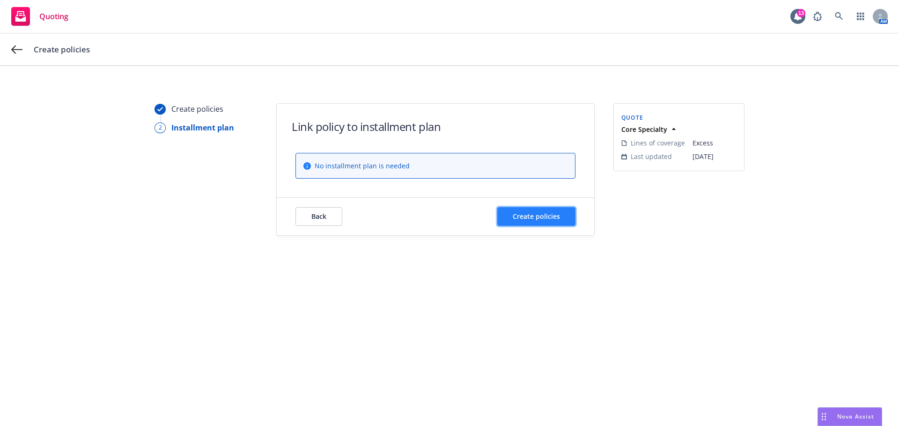
click at [540, 213] on span "Create policies" at bounding box center [536, 216] width 47 height 9
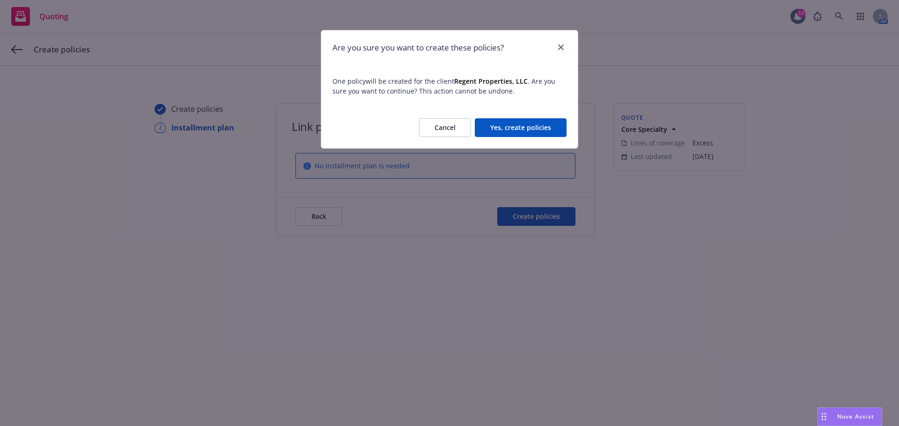
click at [540, 134] on button "Yes, create policies" at bounding box center [521, 127] width 92 height 19
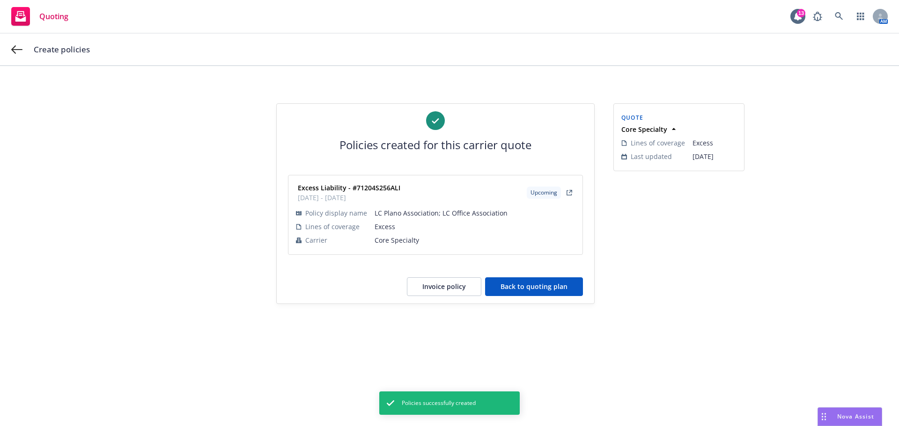
click at [532, 289] on button "Back to quoting plan" at bounding box center [534, 287] width 98 height 19
